Goal: Transaction & Acquisition: Purchase product/service

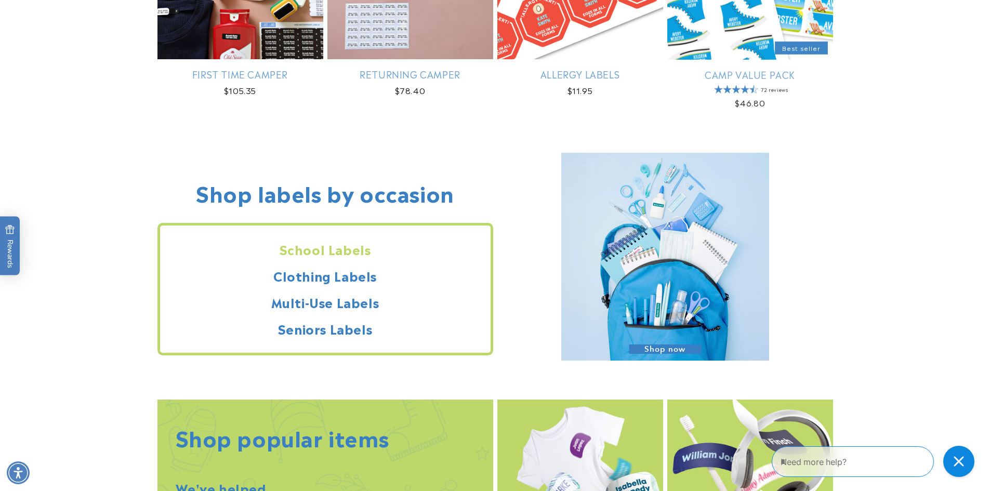
scroll to position [883, 0]
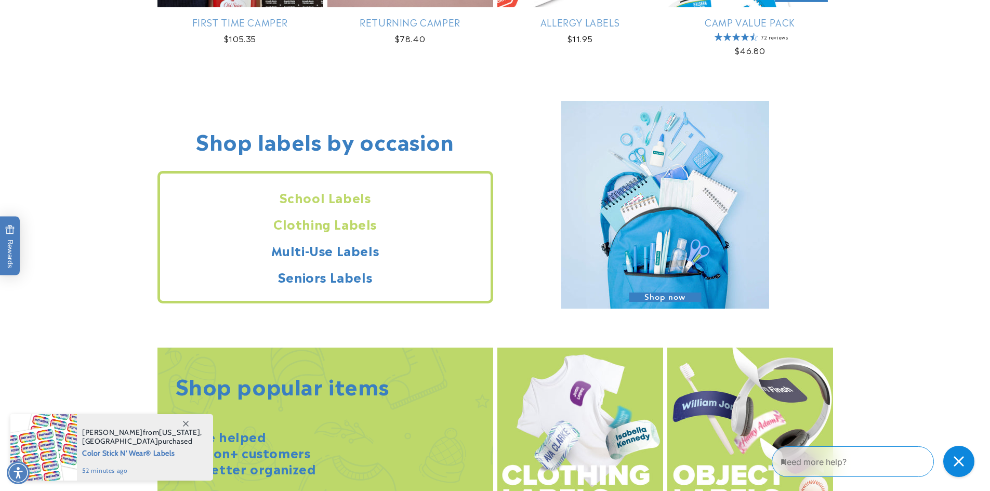
click at [320, 223] on h2 "Clothing Labels" at bounding box center [325, 224] width 331 height 16
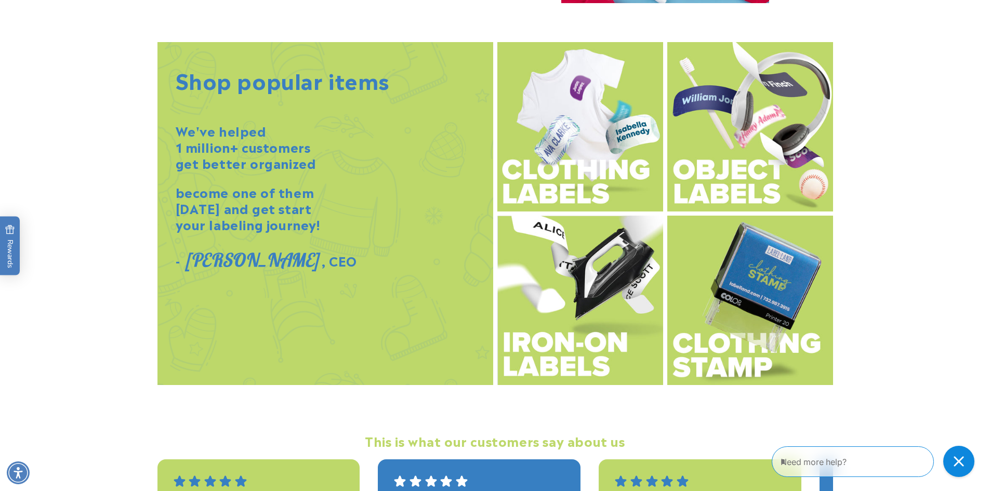
scroll to position [1195, 0]
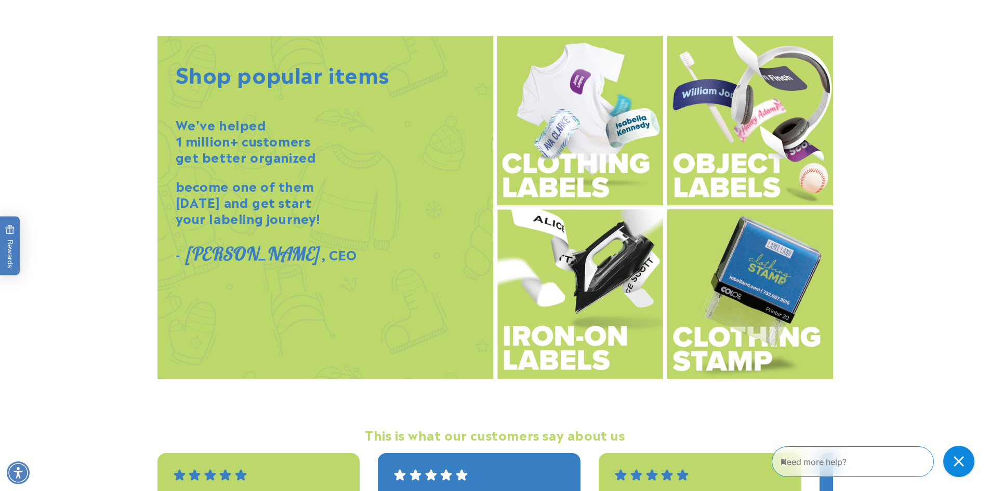
click at [751, 340] on img at bounding box center [750, 293] width 166 height 169
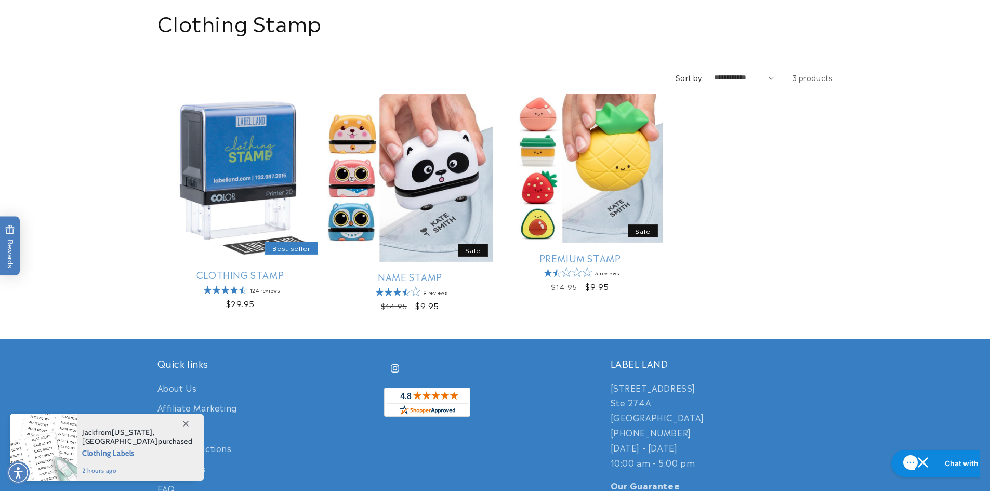
click at [221, 269] on link "Clothing Stamp" at bounding box center [240, 275] width 166 height 12
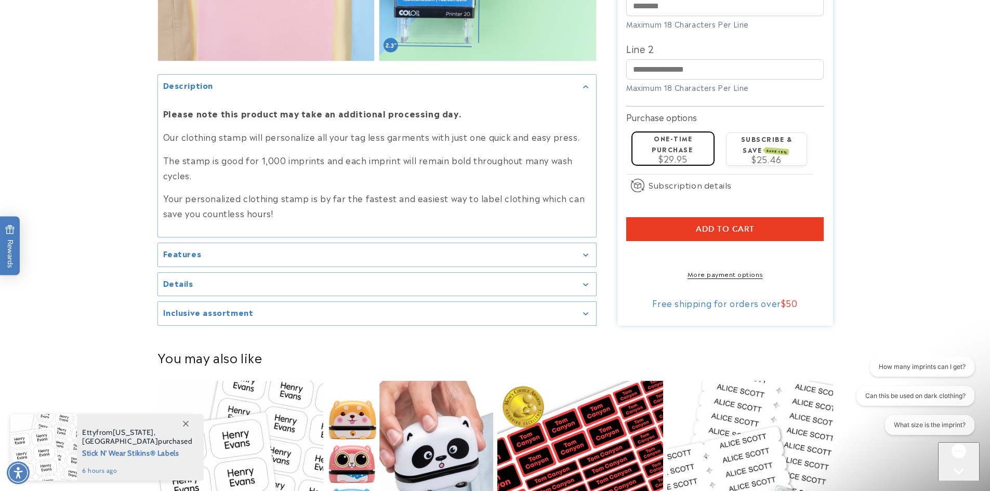
scroll to position [1143, 0]
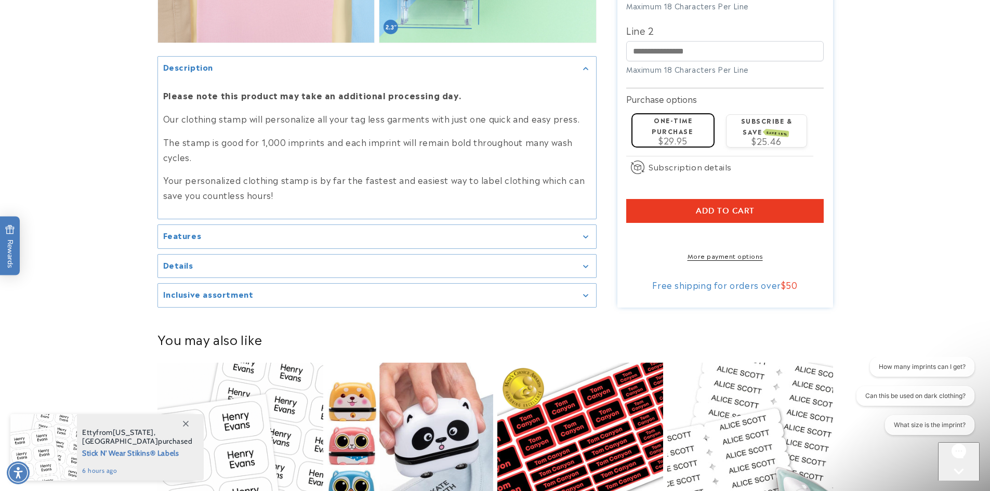
click at [584, 238] on icon "Gallery Viewer" at bounding box center [585, 236] width 5 height 3
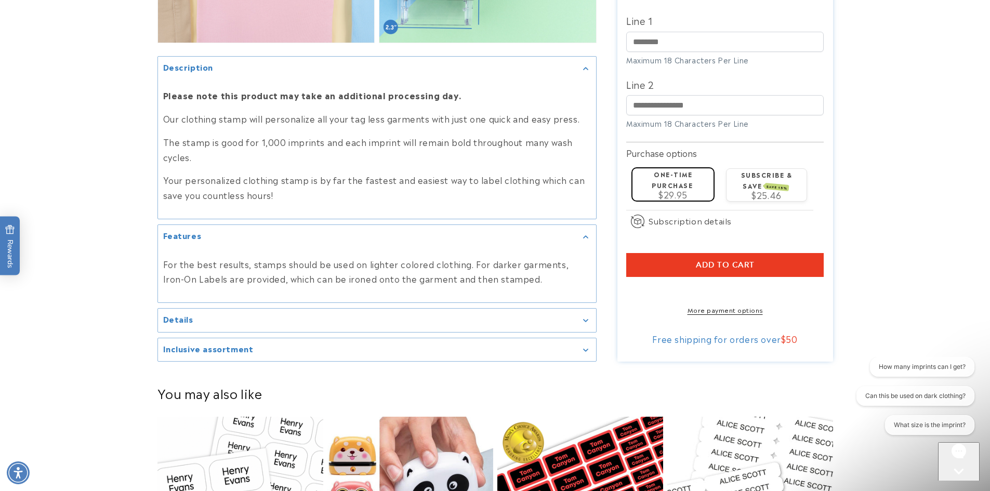
click at [585, 322] on icon "Gallery Viewer" at bounding box center [585, 320] width 5 height 3
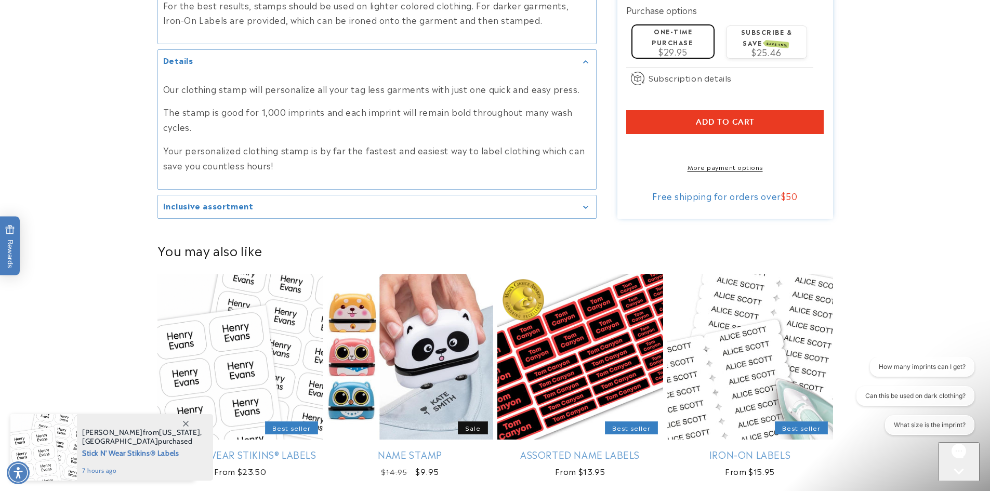
scroll to position [1403, 0]
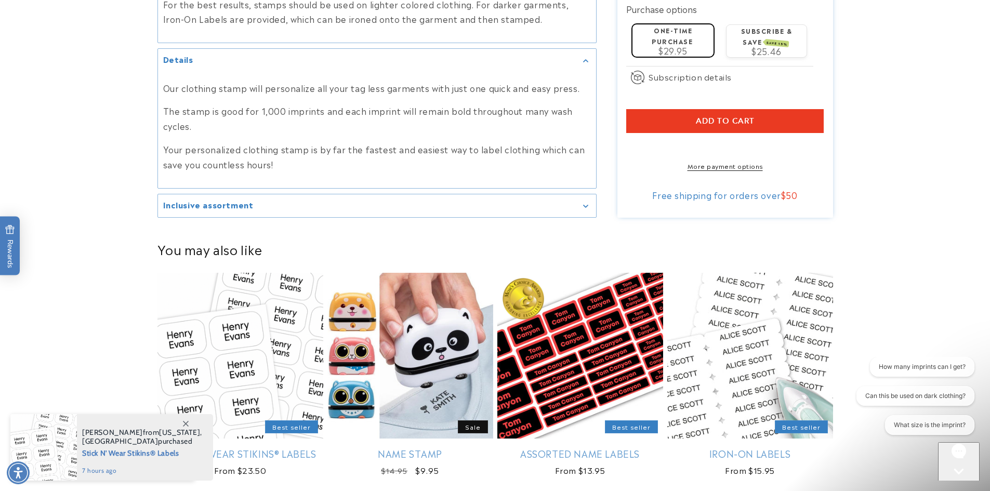
click at [585, 209] on div "Inclusive assortment" at bounding box center [377, 206] width 428 height 8
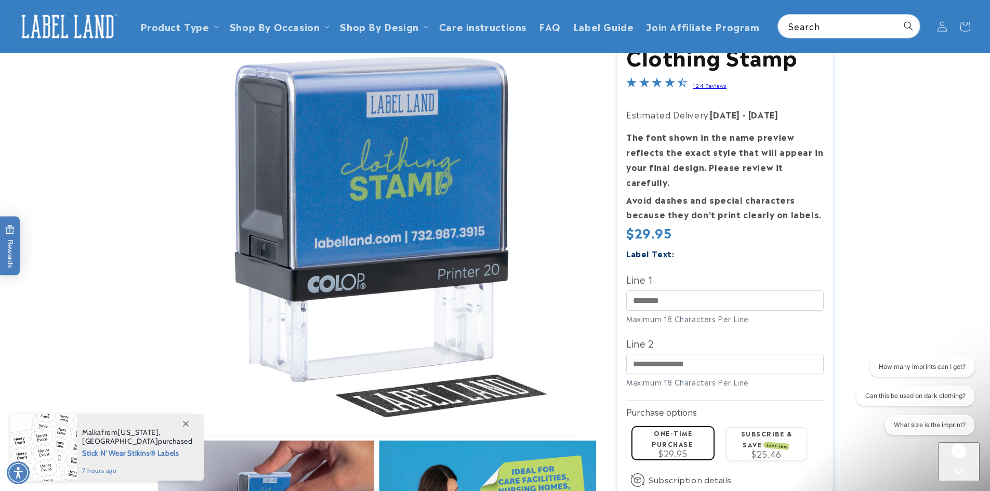
scroll to position [104, 0]
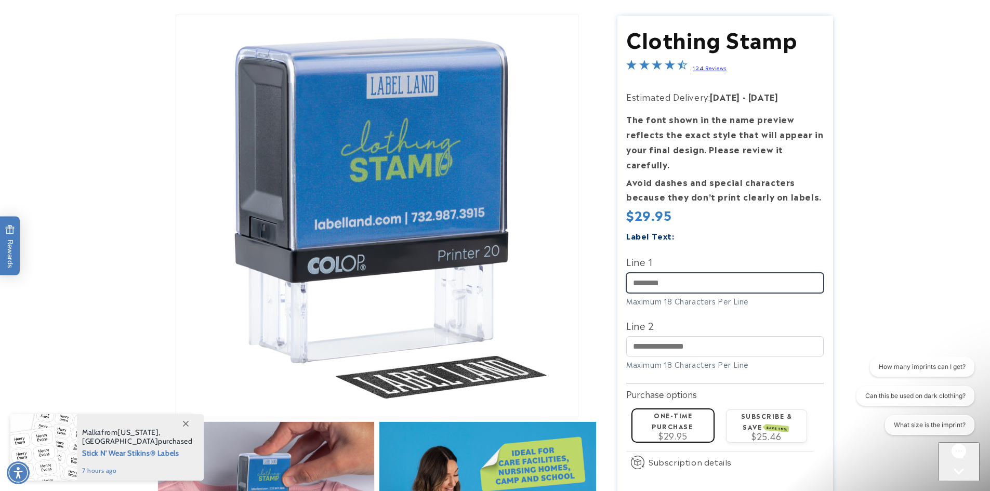
click at [655, 272] on input "Line 1" at bounding box center [724, 282] width 197 height 20
type input "*******"
click at [747, 253] on label "Line 1" at bounding box center [724, 261] width 197 height 17
click at [747, 272] on input "*******" at bounding box center [724, 282] width 197 height 20
click at [807, 316] on label "Line 2" at bounding box center [724, 324] width 197 height 17
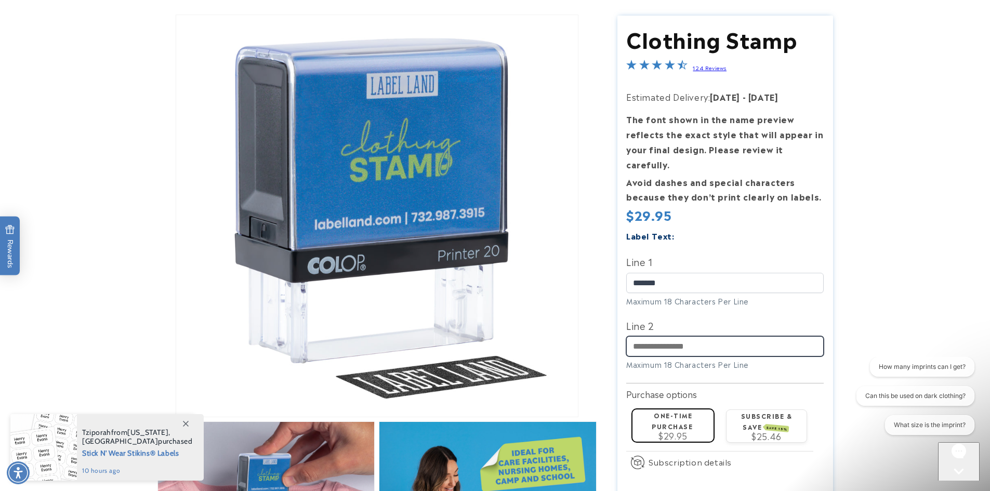
click at [807, 336] on input "Line 2" at bounding box center [724, 346] width 197 height 20
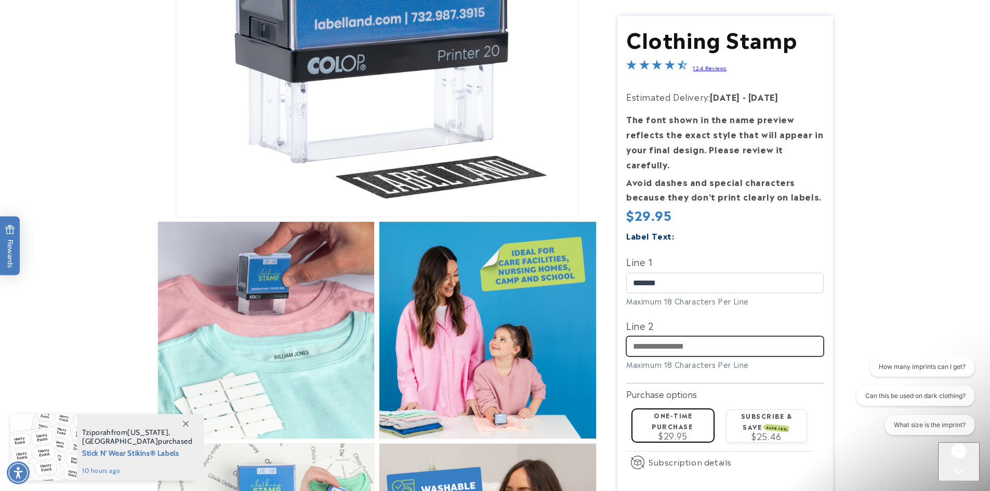
scroll to position [416, 0]
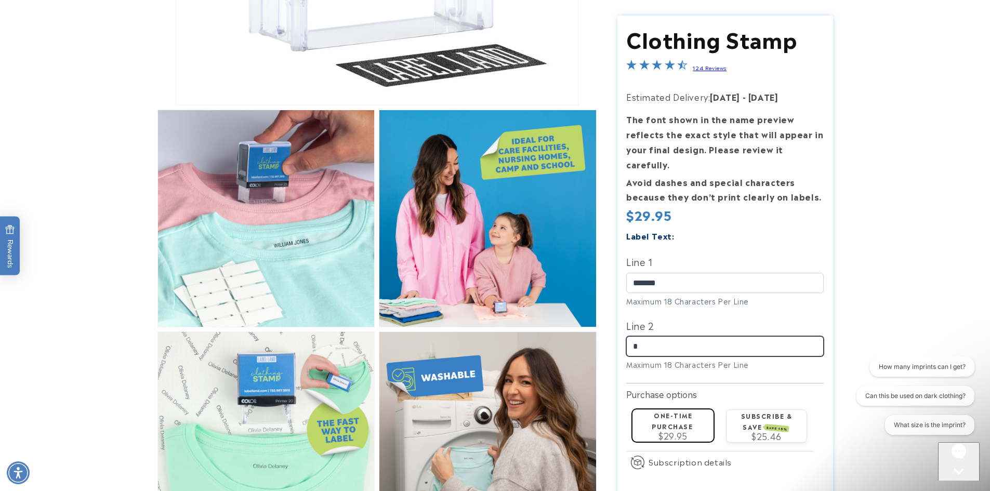
type input "*"
click at [750, 316] on label "Line 2" at bounding box center [724, 324] width 197 height 17
click at [750, 336] on input "*" at bounding box center [724, 346] width 197 height 20
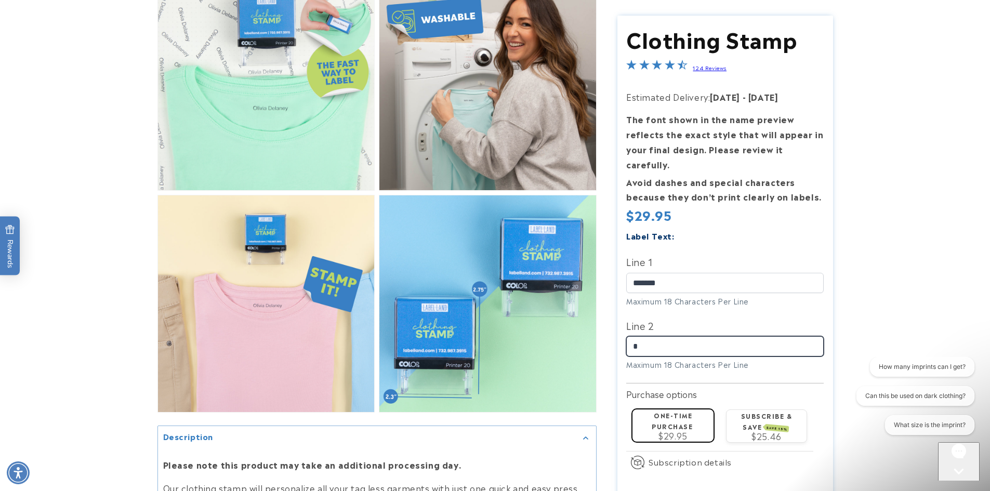
scroll to position [771, 0]
